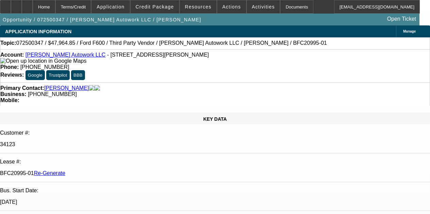
select select "4"
select select "0"
select select "2"
select select "0"
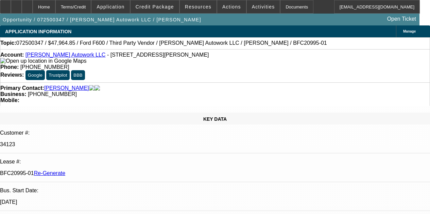
select select "6"
click at [33, 4] on div at bounding box center [27, 7] width 11 height 14
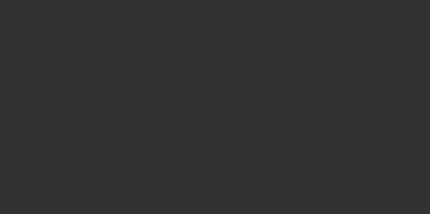
select select "4"
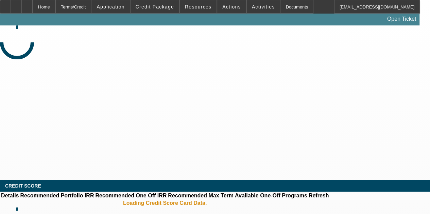
select select "0"
select select "2"
select select "0"
select select "6"
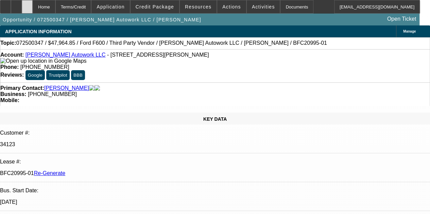
click at [27, 4] on icon at bounding box center [27, 4] width 0 height 0
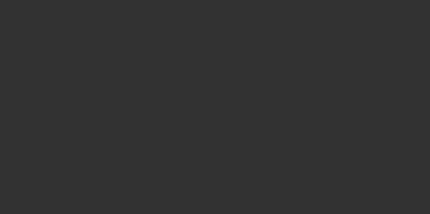
select select "4"
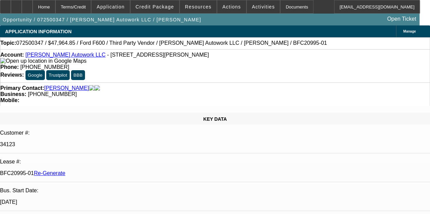
select select "0"
select select "2"
select select "0"
select select "1"
select select "2"
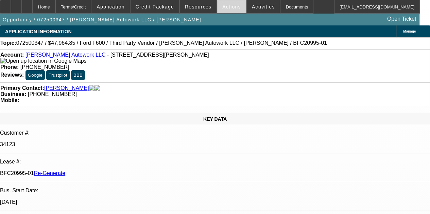
select select "6"
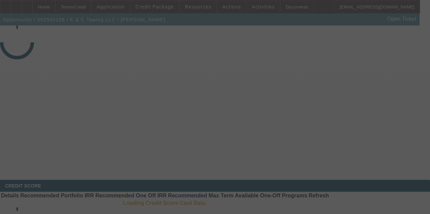
drag, startPoint x: 223, startPoint y: 66, endPoint x: 232, endPoint y: 48, distance: 19.6
click at [232, 48] on div at bounding box center [215, 107] width 430 height 214
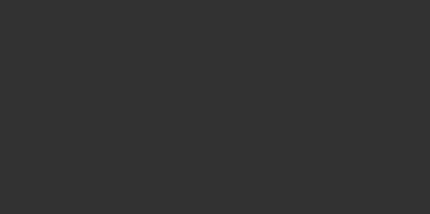
select select "3"
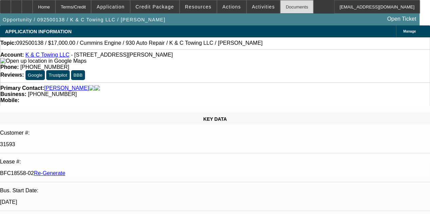
select select "0"
select select "2"
select select "0"
select select "6"
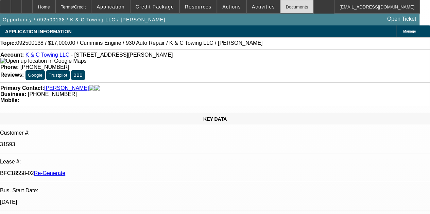
click at [281, 5] on div "Documents" at bounding box center [296, 7] width 33 height 14
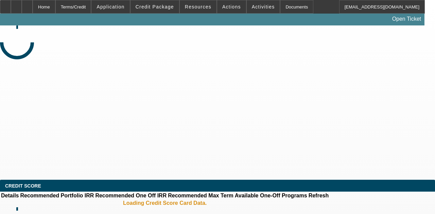
select select "3"
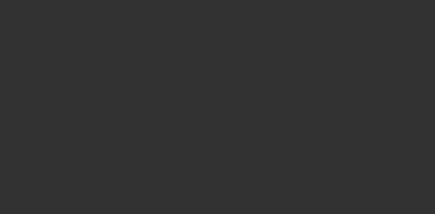
select select "0"
select select "2"
select select "0"
select select "6"
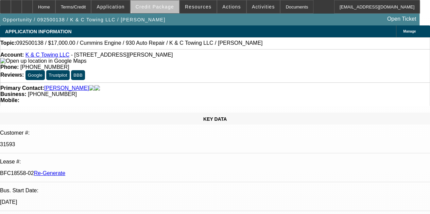
click at [166, 3] on span at bounding box center [154, 7] width 49 height 16
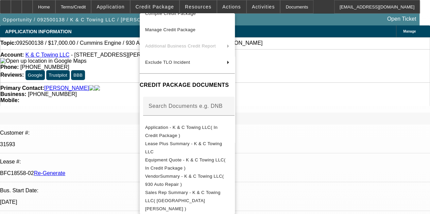
scroll to position [45, 0]
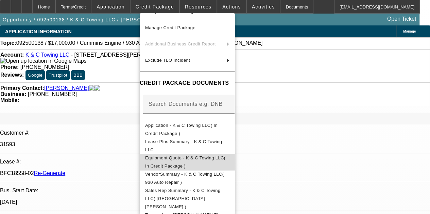
click at [179, 158] on span "Equipment Quote - K & C Towing LLC( In Credit Package )" at bounding box center [185, 162] width 80 height 13
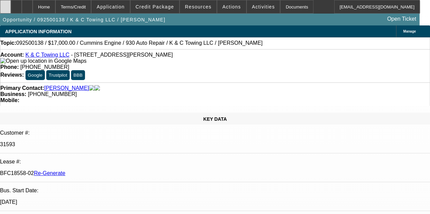
click at [10, 9] on div at bounding box center [5, 7] width 11 height 14
click at [5, 4] on icon at bounding box center [5, 4] width 0 height 0
click at [27, 4] on icon at bounding box center [27, 4] width 0 height 0
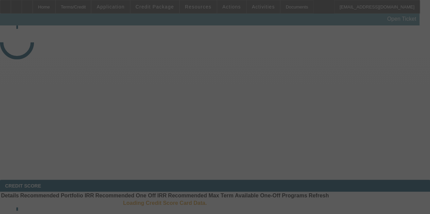
select select "3"
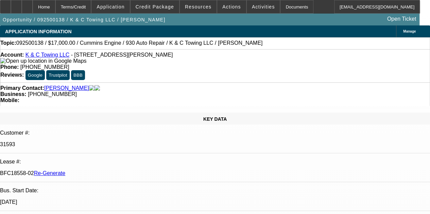
select select "0"
select select "2"
select select "0"
select select "6"
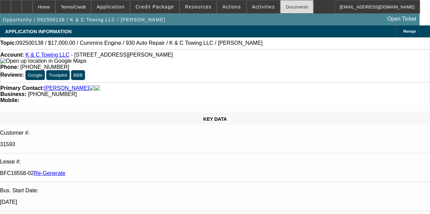
click at [280, 6] on div "Documents" at bounding box center [296, 7] width 33 height 14
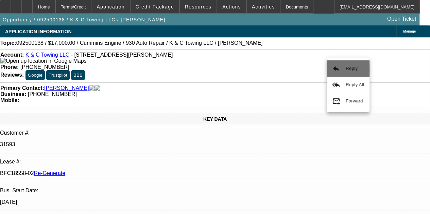
click at [342, 69] on button "reply Reply" at bounding box center [347, 68] width 43 height 16
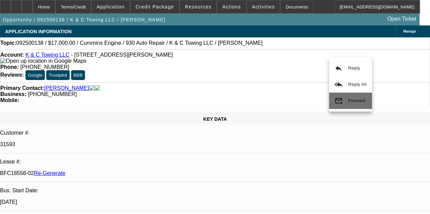
click at [351, 97] on span "Forward" at bounding box center [357, 101] width 18 height 8
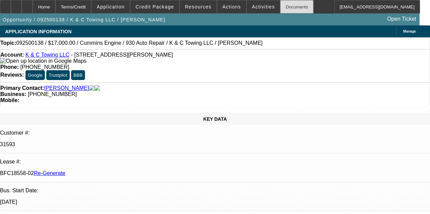
click at [280, 6] on div "Documents" at bounding box center [296, 7] width 33 height 14
click at [5, 4] on icon at bounding box center [5, 4] width 0 height 0
click at [252, 5] on span "Activities" at bounding box center [263, 6] width 23 height 5
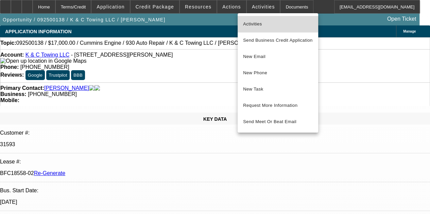
click at [248, 21] on span "Activities" at bounding box center [278, 24] width 70 height 8
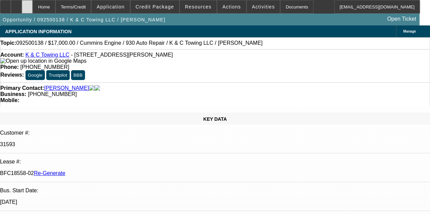
click at [27, 4] on icon at bounding box center [27, 4] width 0 height 0
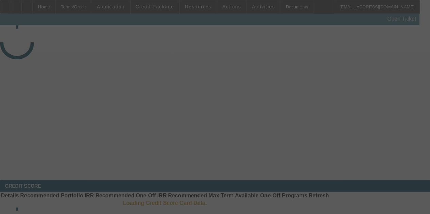
select select "4"
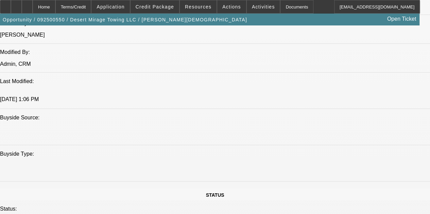
select select "0"
select select "0.1"
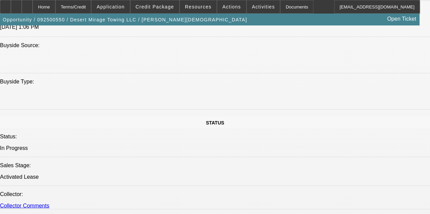
select select "1"
select select "3"
select select "4"
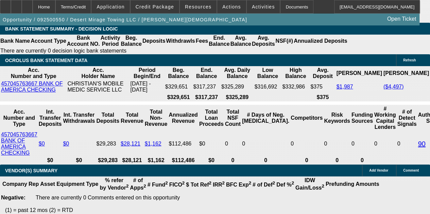
scroll to position [1390, 0]
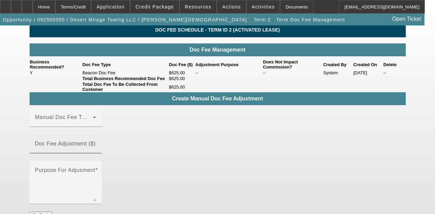
click at [96, 142] on mat-label "Doc Fee Adjustment ($)" at bounding box center [65, 144] width 61 height 6
click at [96, 143] on input "Doc Fee Adjustment ($)" at bounding box center [65, 147] width 61 height 8
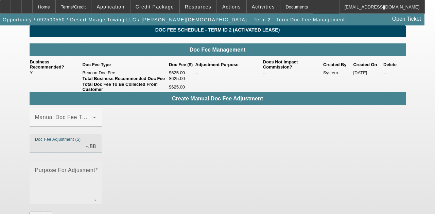
type input "($.88)"
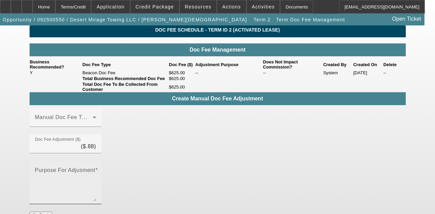
click at [95, 167] on mat-label "Purpose For Adjusment" at bounding box center [65, 170] width 60 height 6
click at [96, 169] on textarea "Purpose For Adjusment" at bounding box center [65, 185] width 61 height 33
type textarea "t"
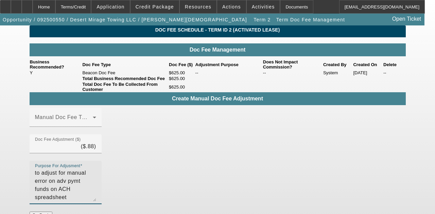
type textarea "to adjust for manual error on adv pymt funds on ACH spreadsheet"
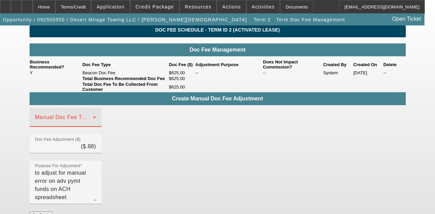
click at [91, 124] on span at bounding box center [64, 120] width 58 height 8
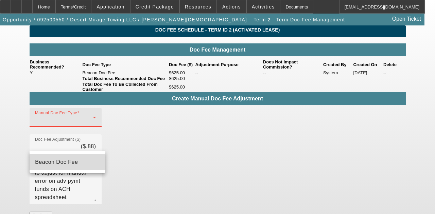
click at [69, 164] on span "Beacon Doc Fee" at bounding box center [56, 162] width 43 height 8
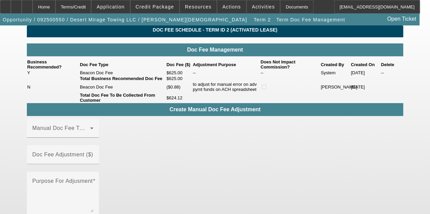
scroll to position [11, 0]
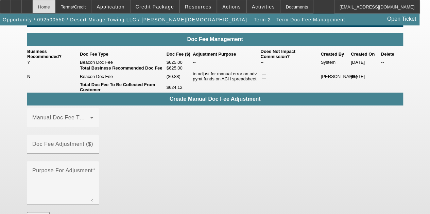
click at [54, 6] on div "Home" at bounding box center [44, 7] width 23 height 14
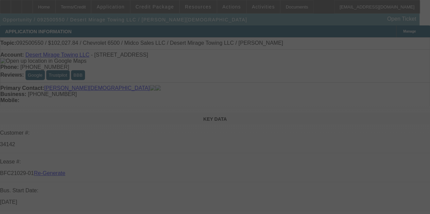
select select "4"
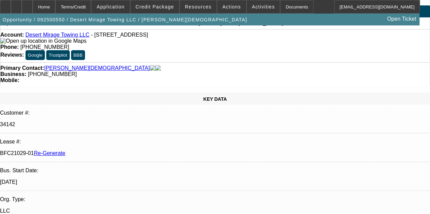
select select "0"
select select "3"
select select "0.1"
select select "4"
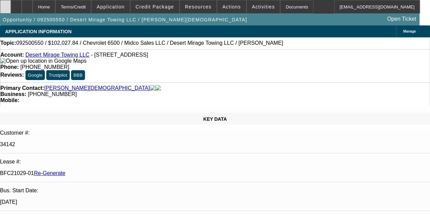
click at [5, 4] on icon at bounding box center [5, 4] width 0 height 0
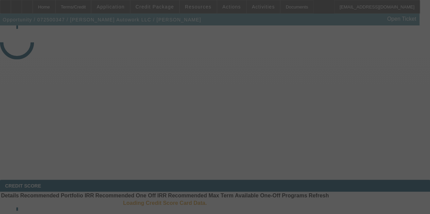
select select "4"
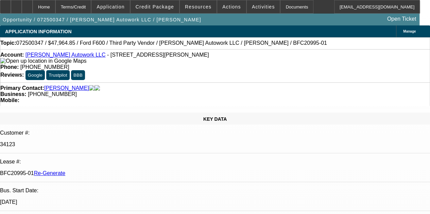
select select "0"
select select "2"
select select "0"
select select "6"
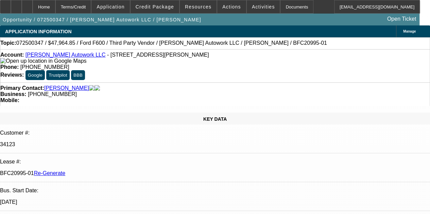
scroll to position [43, 0]
